Goal: Transaction & Acquisition: Purchase product/service

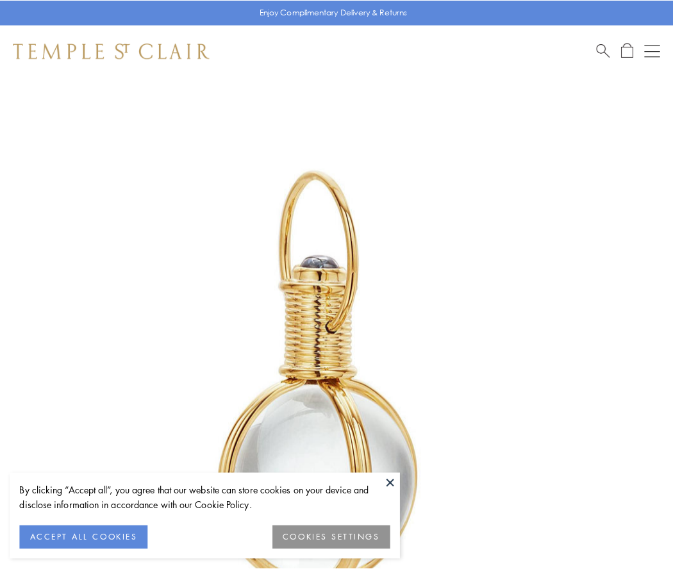
scroll to position [334, 0]
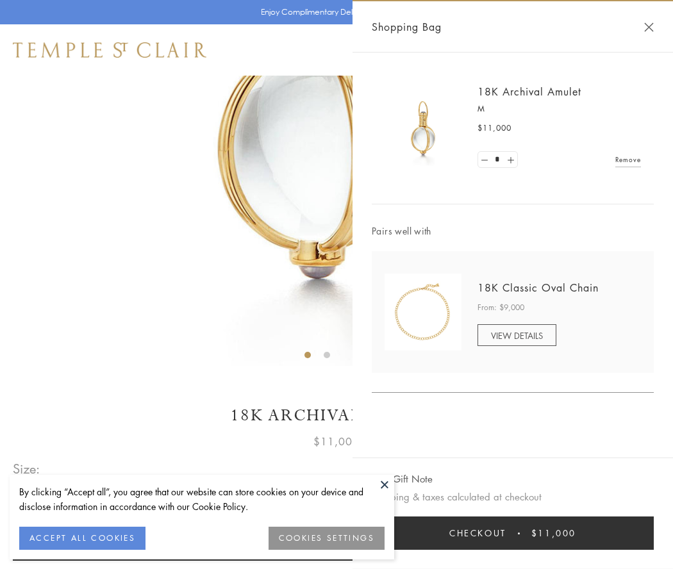
click at [513, 533] on button "Checkout $11,000" at bounding box center [513, 532] width 282 height 33
